Goal: Check status

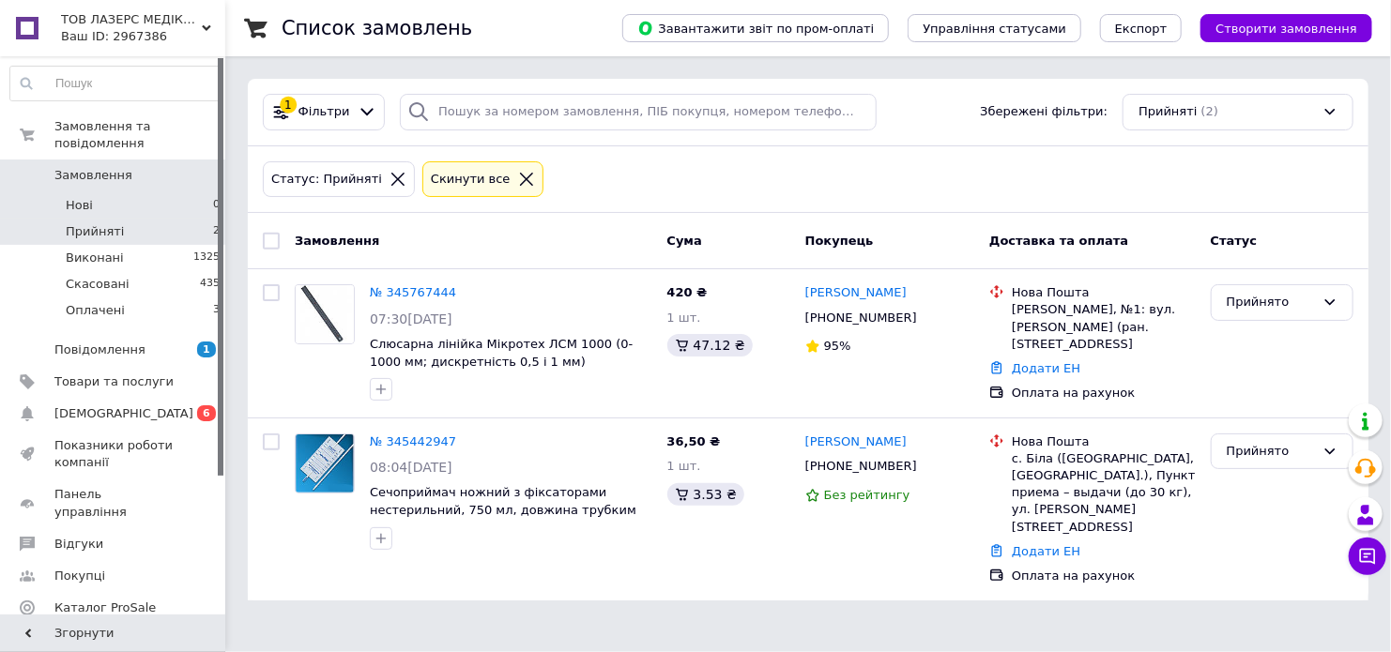
click at [103, 195] on li "Нові 0" at bounding box center [115, 205] width 231 height 26
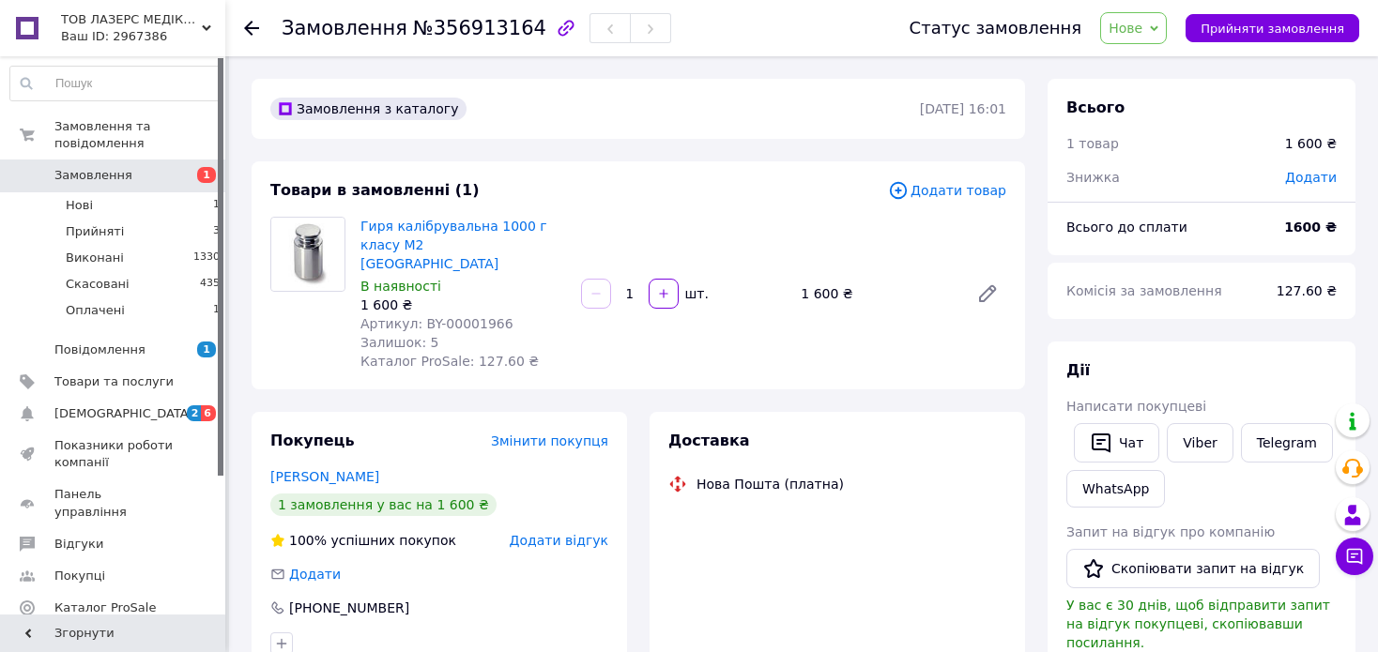
click at [386, 30] on span "Замовлення" at bounding box center [345, 28] width 126 height 23
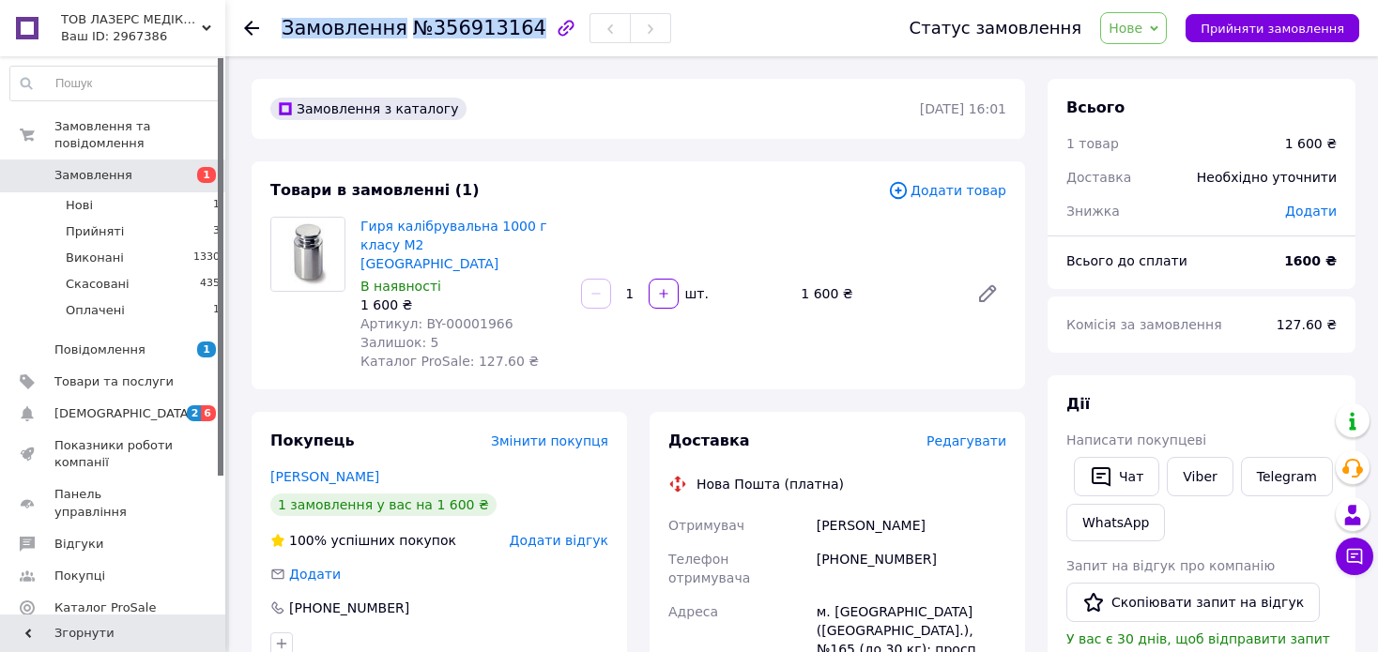
copy h1 "Замовлення №356913164"
click at [1182, 481] on link "Viber" at bounding box center [1200, 476] width 66 height 39
